Goal: Task Accomplishment & Management: Manage account settings

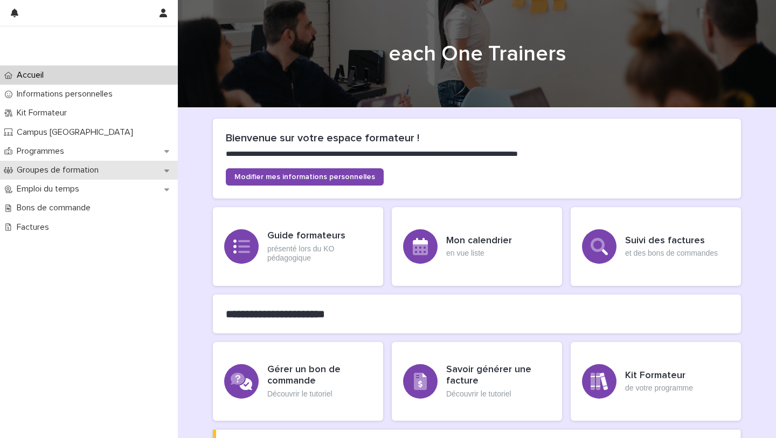
click at [58, 174] on p "Groupes de formation" at bounding box center [59, 170] width 95 height 10
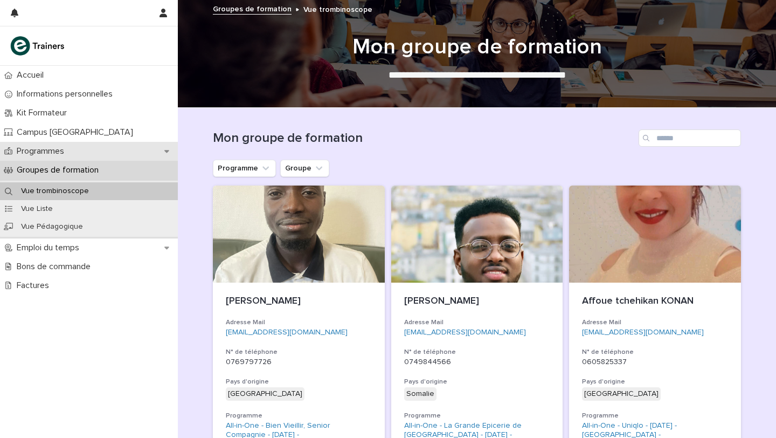
click at [50, 151] on p "Programmes" at bounding box center [42, 151] width 60 height 10
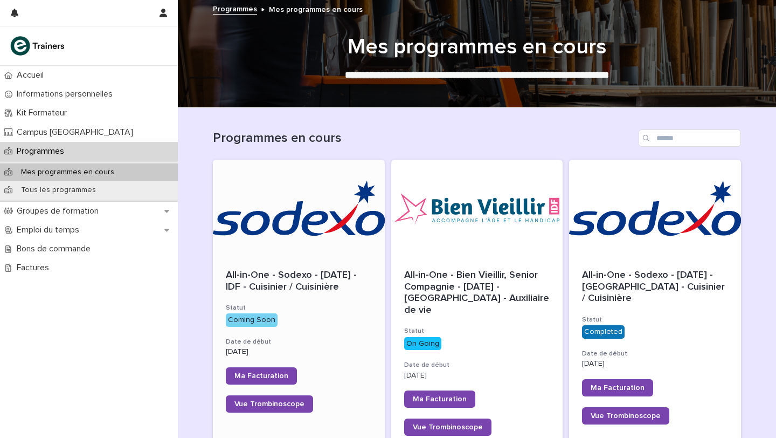
click at [272, 285] on span "All-in-One - Sodexo - [DATE] - IDF - Cuisinier / Cuisinière" at bounding box center [293, 281] width 134 height 22
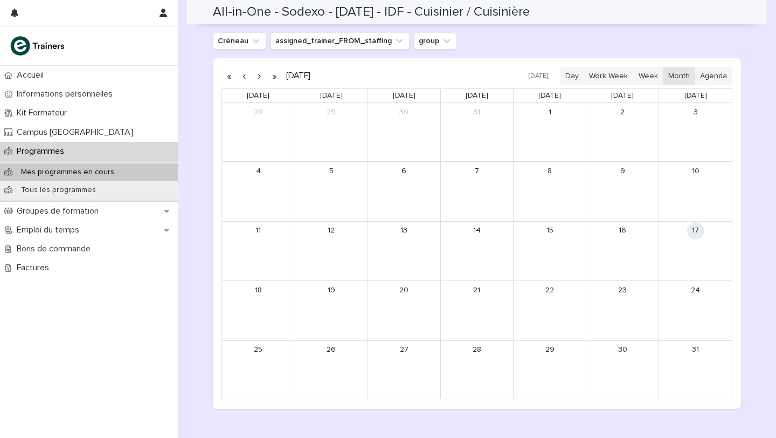
scroll to position [577, 0]
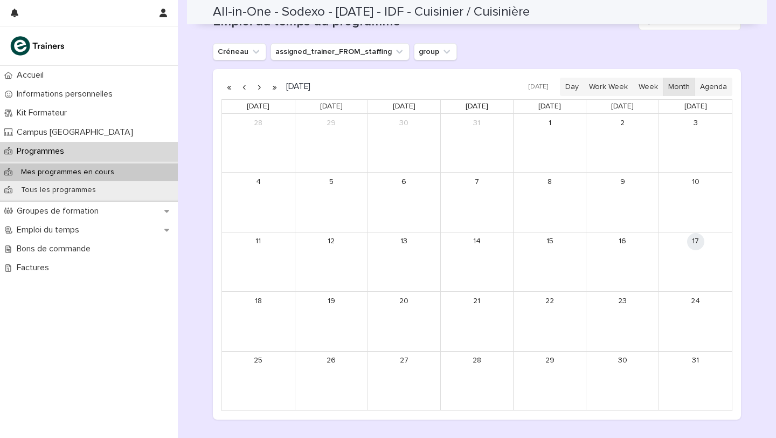
click at [258, 84] on button "button" at bounding box center [259, 86] width 15 height 17
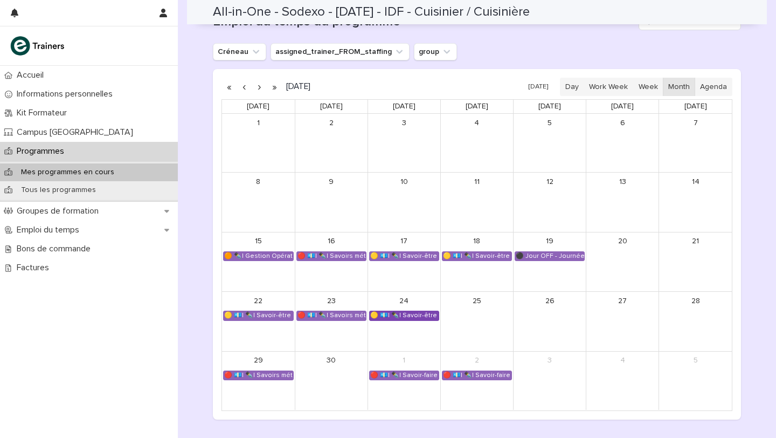
click at [395, 318] on div "🟡 💶| ✒️| Savoir-être métier - Communication professionnelle et transmission des…" at bounding box center [404, 315] width 69 height 9
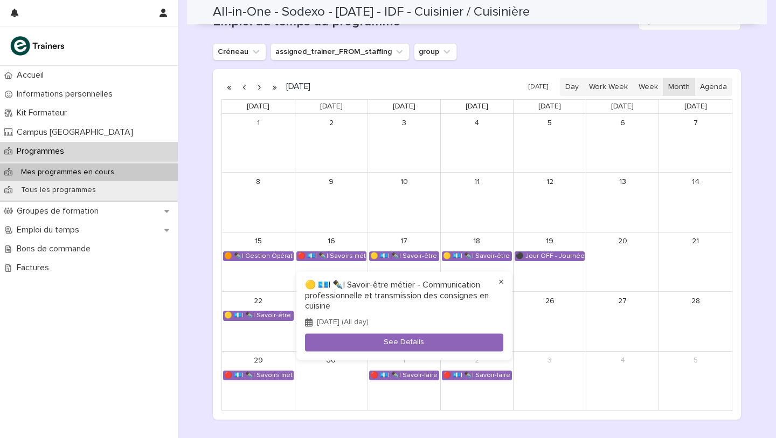
click at [503, 281] on button "×" at bounding box center [501, 282] width 13 height 13
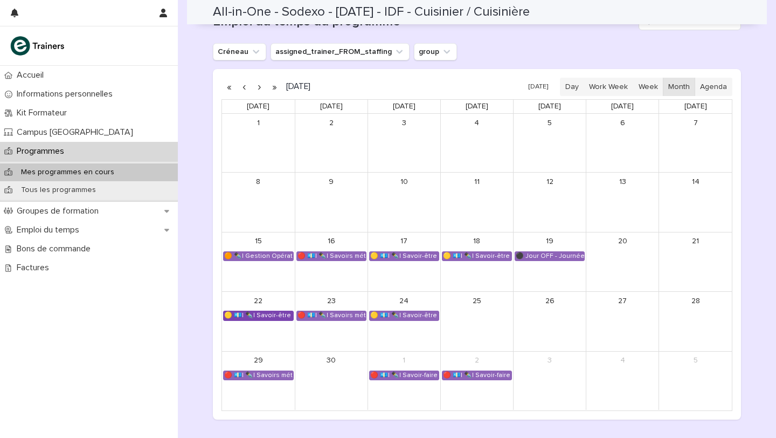
click at [274, 311] on div "🟡 💶| ✒️| Savoir-être métier - Mobilisation et valorisation de ses forces et tal…" at bounding box center [259, 315] width 70 height 9
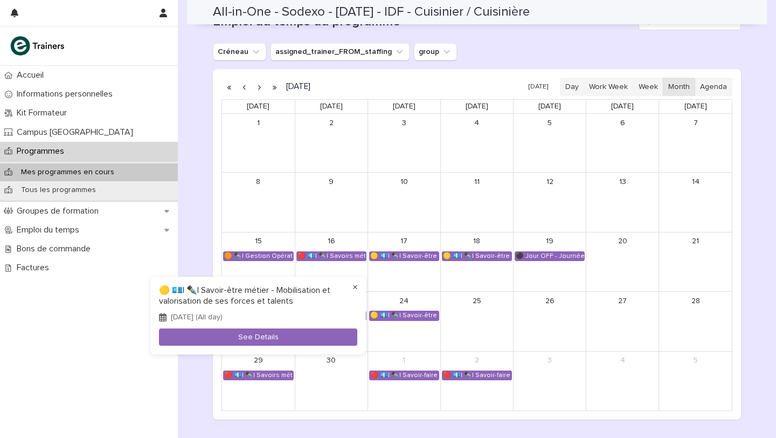
click at [355, 282] on button "×" at bounding box center [355, 287] width 13 height 13
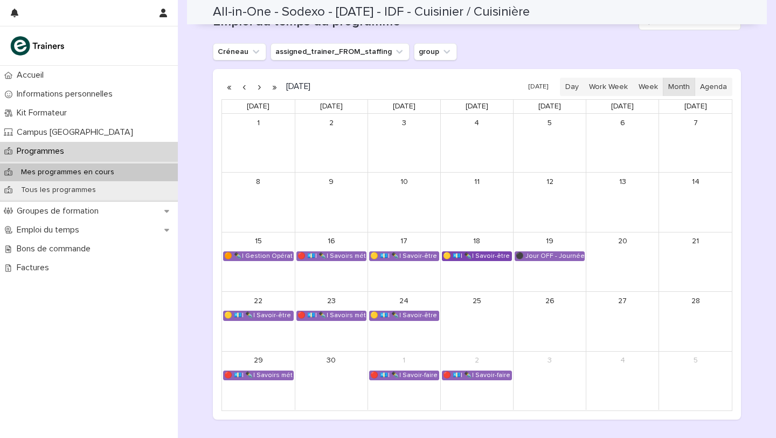
click at [472, 256] on div "🟡 💶| ✒️| Savoir-être métier - Collaboration et dynamique d'équipe dans une cuis…" at bounding box center [477, 256] width 69 height 9
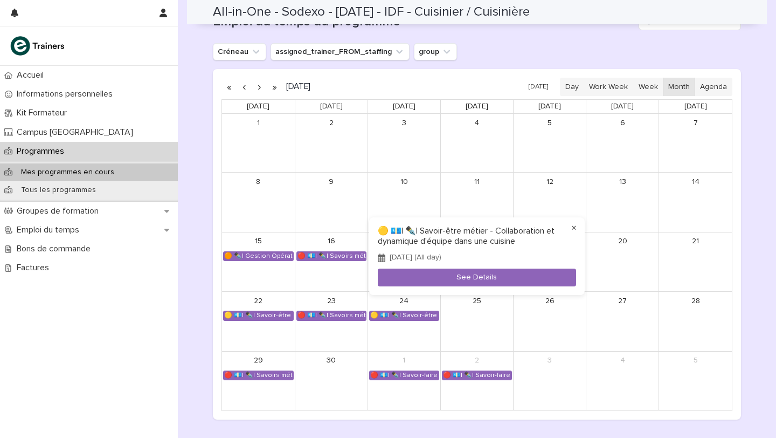
click at [577, 225] on button "×" at bounding box center [574, 228] width 13 height 13
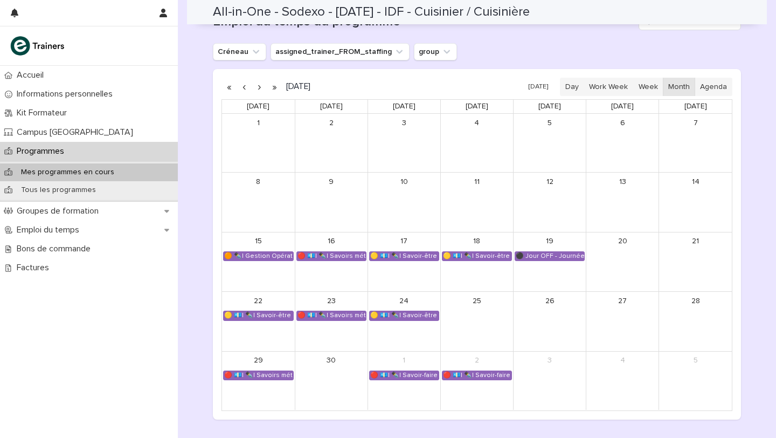
click at [256, 87] on button "button" at bounding box center [259, 86] width 15 height 17
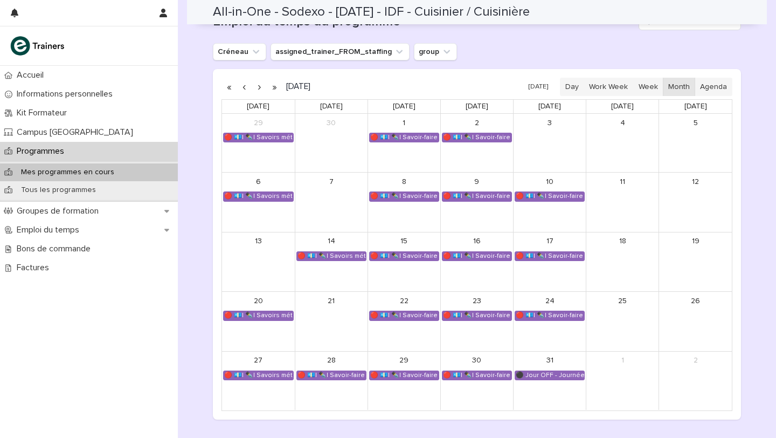
click at [259, 88] on button "button" at bounding box center [259, 86] width 15 height 17
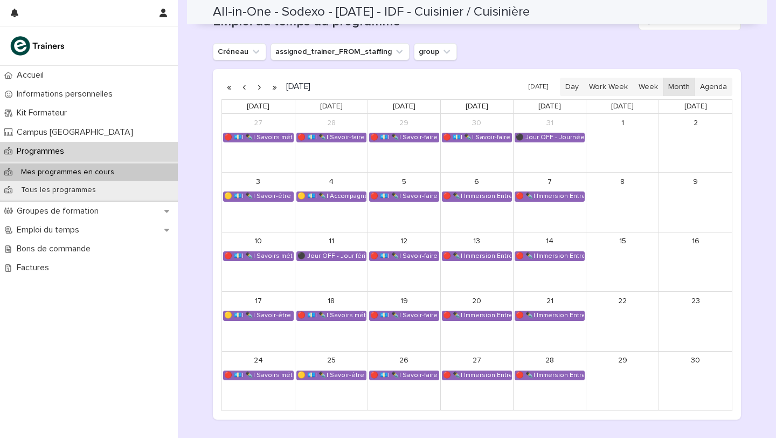
click at [259, 88] on button "button" at bounding box center [259, 86] width 15 height 17
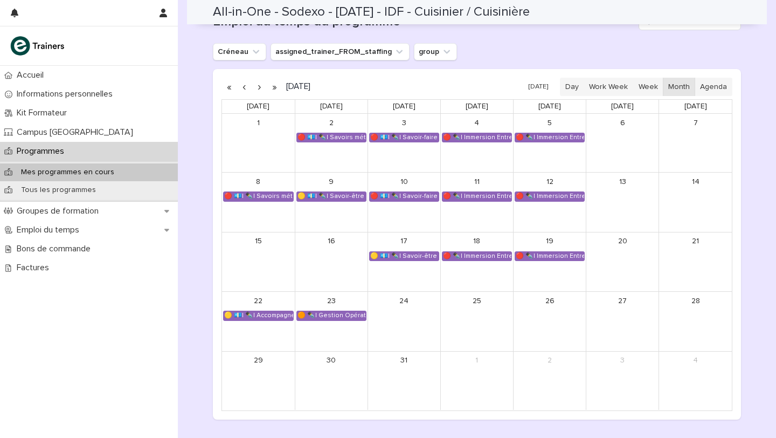
click at [246, 89] on button "button" at bounding box center [244, 86] width 15 height 17
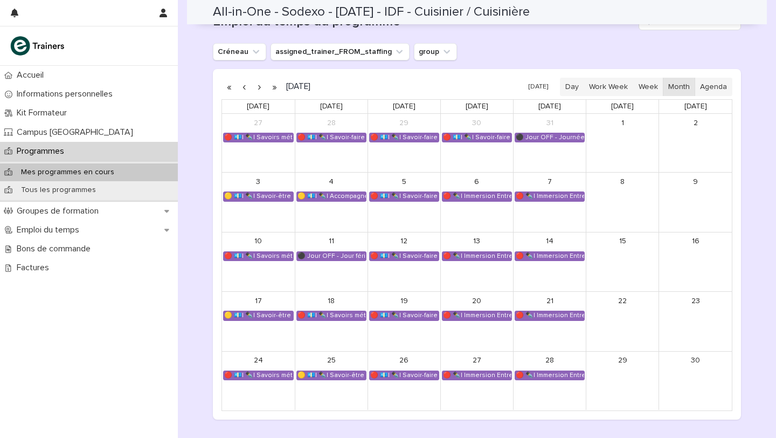
click at [246, 89] on button "button" at bounding box center [244, 86] width 15 height 17
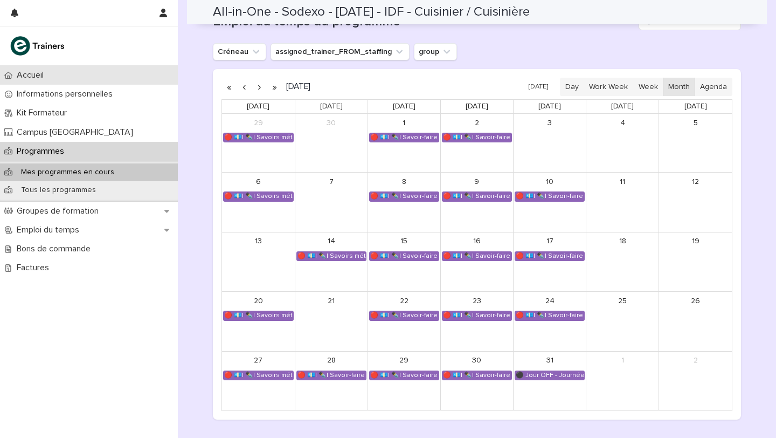
click at [66, 74] on div "Accueil" at bounding box center [89, 75] width 178 height 19
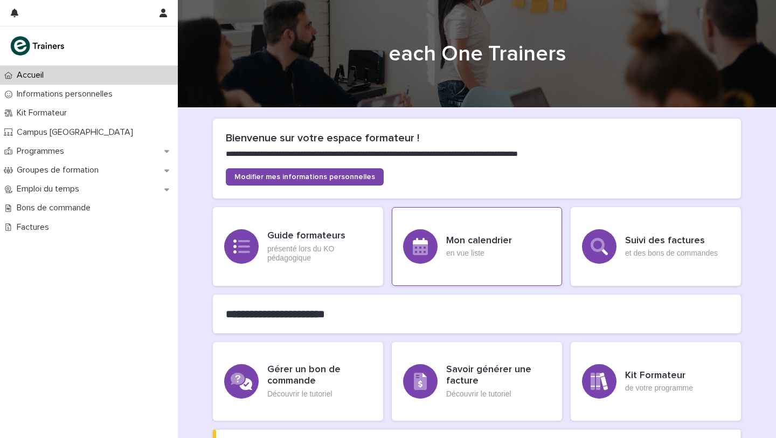
click at [441, 256] on div "Mon calendrier en vue liste" at bounding box center [477, 246] width 170 height 79
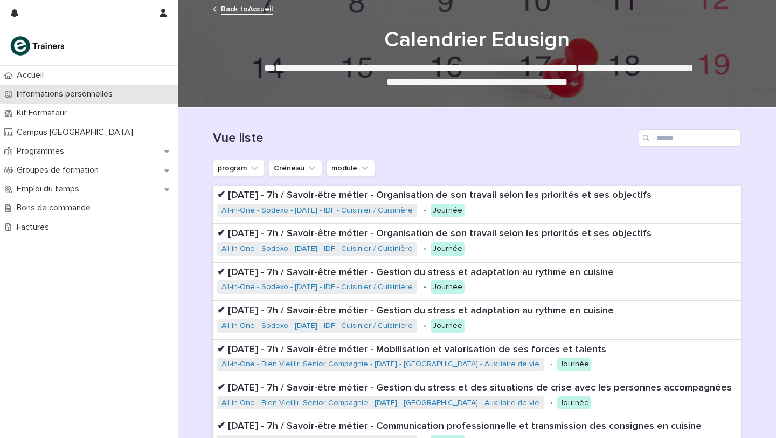
click at [75, 89] on p "Informations personnelles" at bounding box center [66, 94] width 109 height 10
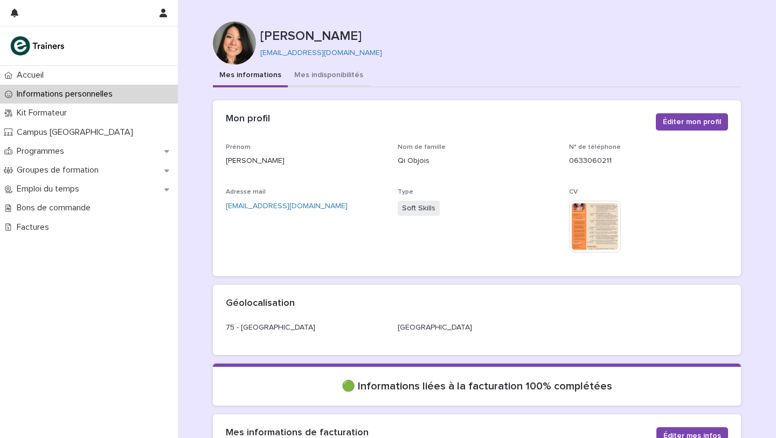
click at [314, 80] on button "Mes indisponibilités" at bounding box center [329, 76] width 82 height 23
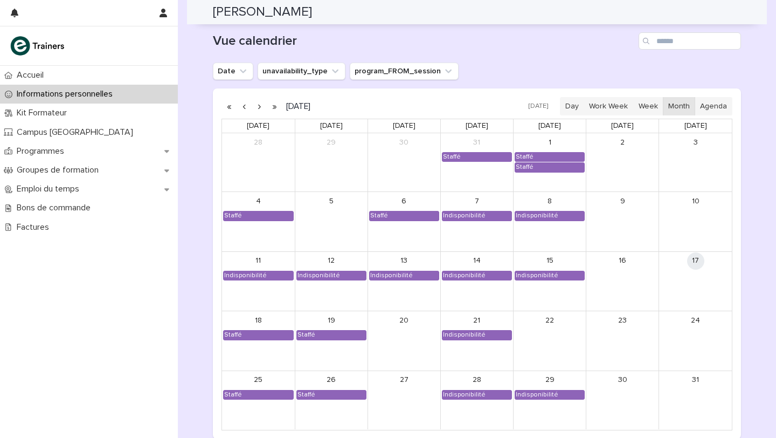
scroll to position [941, 0]
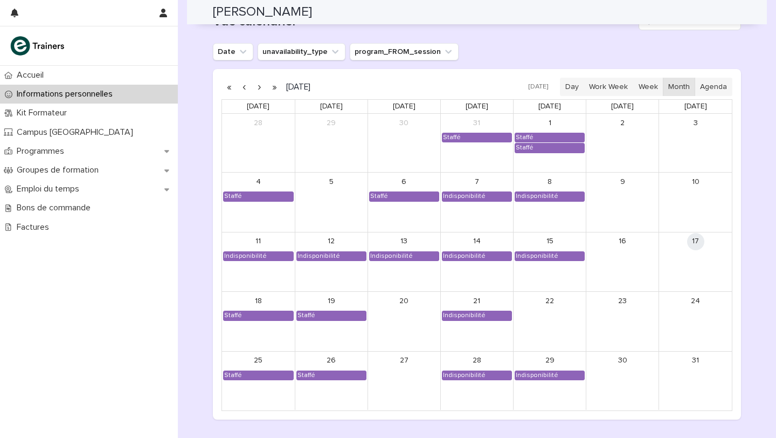
click at [259, 86] on button "button" at bounding box center [259, 86] width 15 height 17
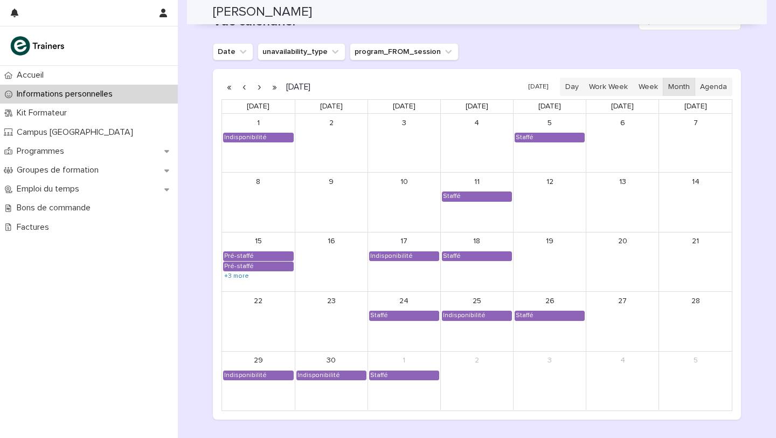
click at [257, 88] on button "button" at bounding box center [259, 86] width 15 height 17
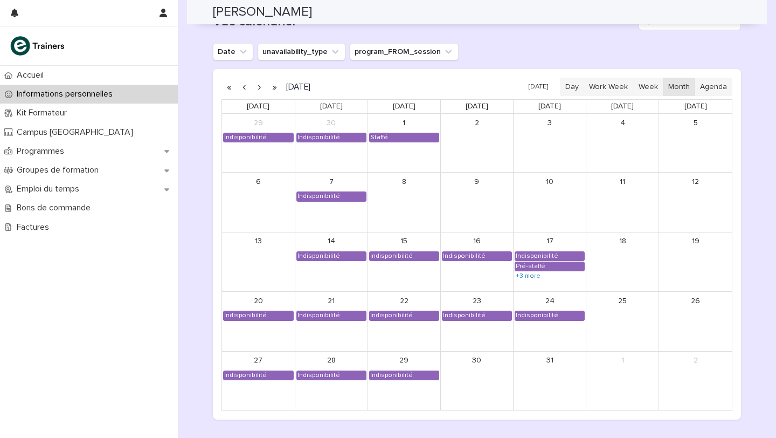
click at [245, 88] on button "button" at bounding box center [244, 86] width 15 height 17
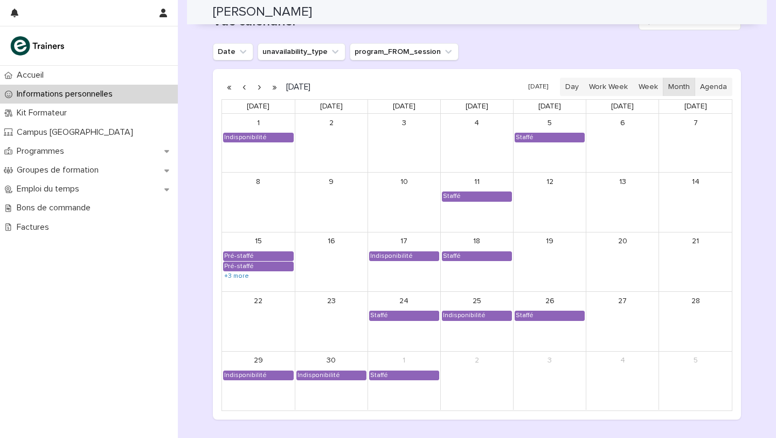
click at [259, 89] on button "button" at bounding box center [259, 86] width 15 height 17
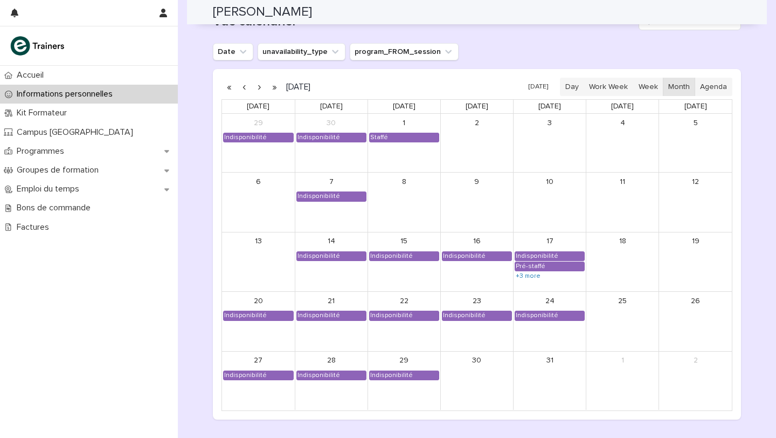
click at [245, 87] on button "button" at bounding box center [244, 86] width 15 height 17
